Goal: Task Accomplishment & Management: Use online tool/utility

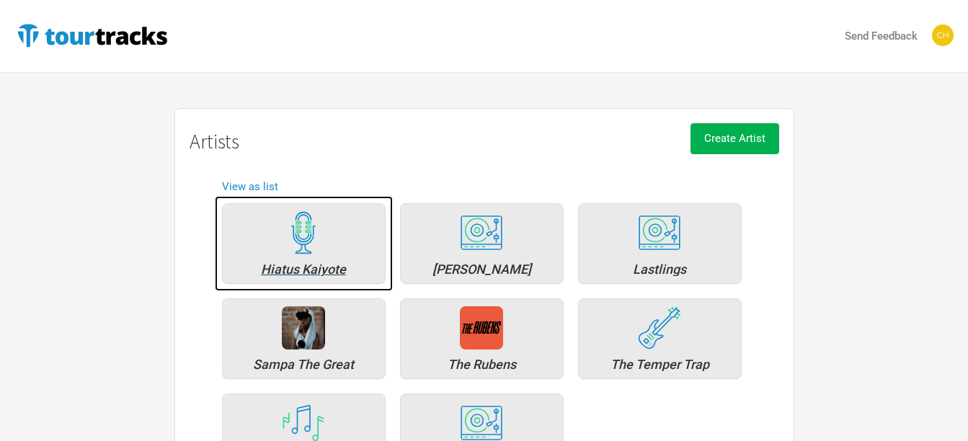
click at [295, 264] on div "Hiatus Kaiyote" at bounding box center [304, 269] width 148 height 13
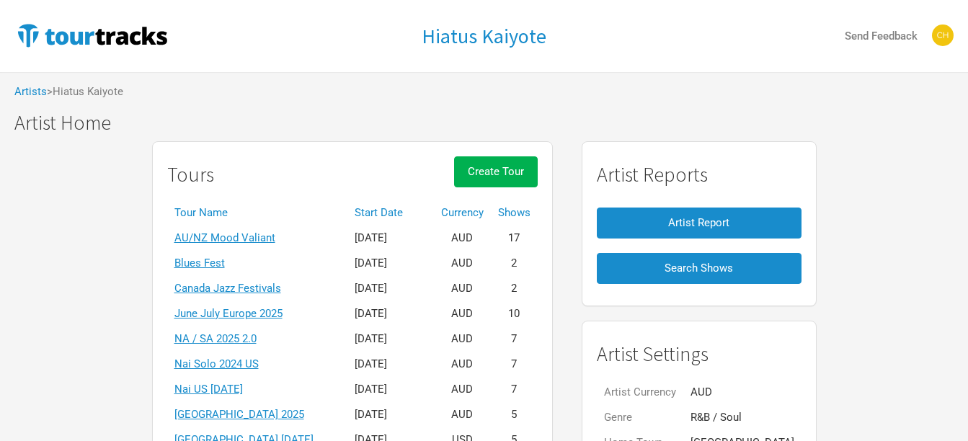
click at [416, 213] on th "Start Date" at bounding box center [390, 212] width 87 height 25
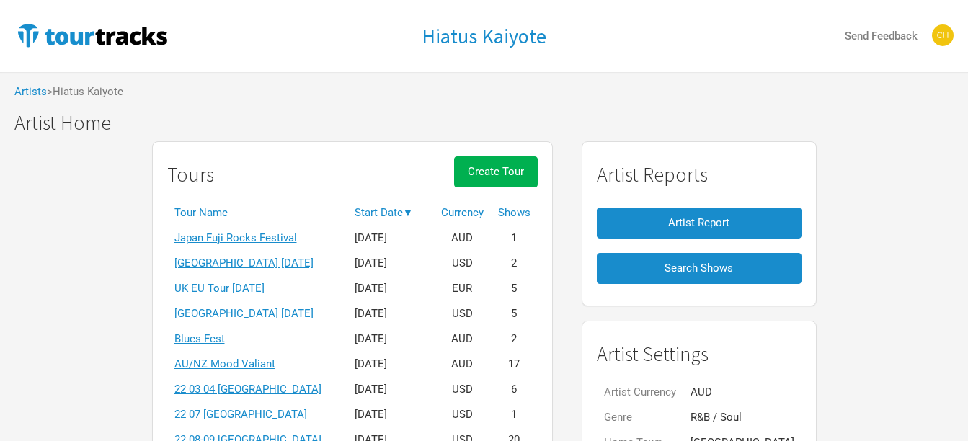
click at [416, 213] on th "Start Date ▼" at bounding box center [390, 212] width 87 height 25
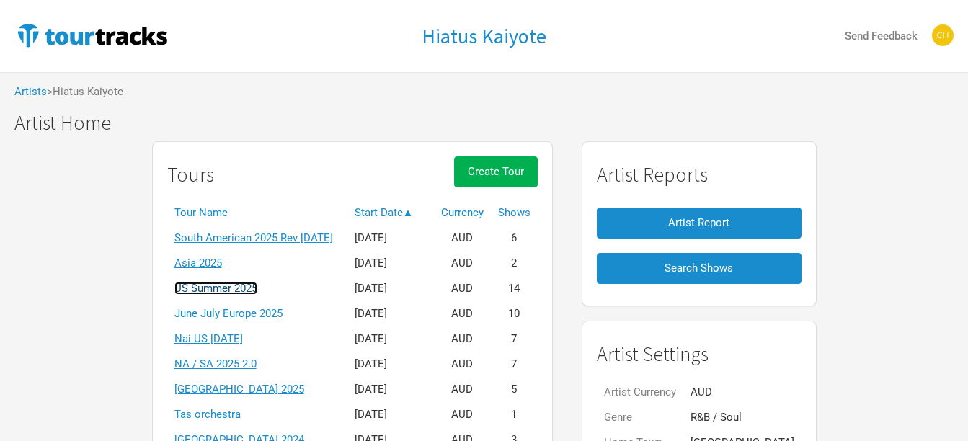
click at [213, 283] on link "US Summer 2025" at bounding box center [215, 288] width 83 height 13
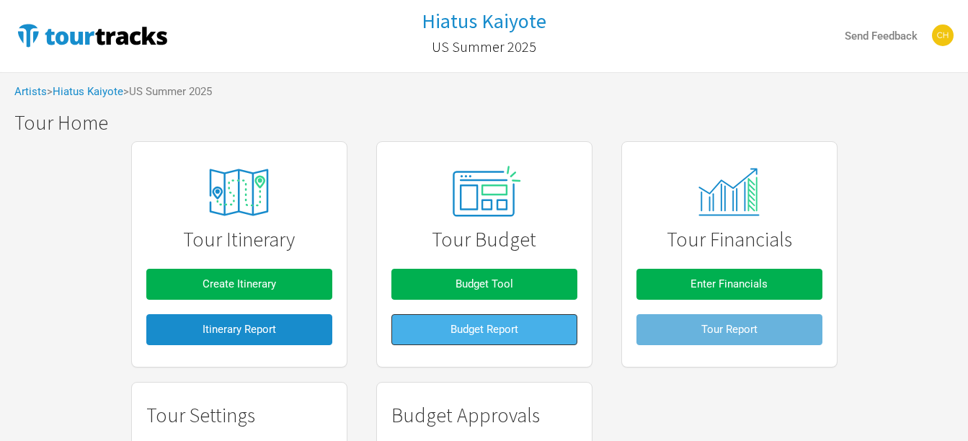
click at [505, 317] on button "Budget Report" at bounding box center [484, 329] width 186 height 31
